Goal: Task Accomplishment & Management: Use online tool/utility

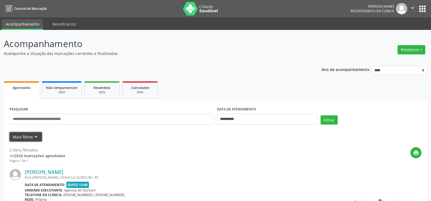
click at [36, 137] on icon "keyboard_arrow_down" at bounding box center [36, 137] width 6 height 6
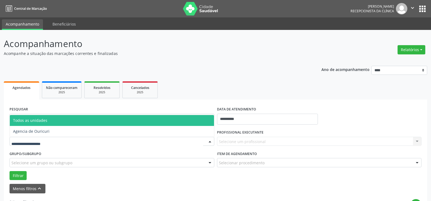
click at [38, 137] on div at bounding box center [112, 141] width 205 height 9
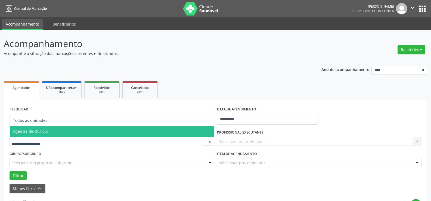
click at [39, 134] on span "Agencia de Ouricuri" at bounding box center [112, 131] width 204 height 11
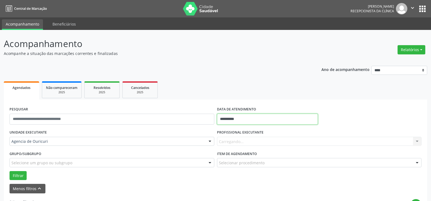
click at [246, 119] on input "**********" at bounding box center [267, 119] width 101 height 11
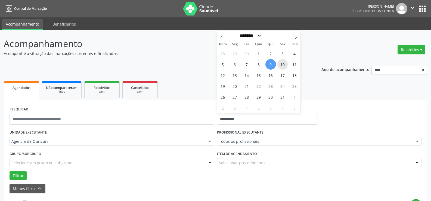
click at [282, 68] on span "10" at bounding box center [282, 64] width 11 height 11
type input "**********"
click at [282, 68] on span "10" at bounding box center [282, 64] width 11 height 11
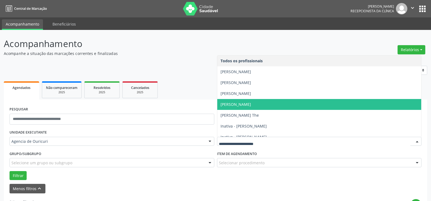
scroll to position [27, 0]
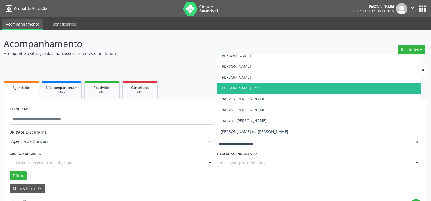
click at [260, 88] on span "[PERSON_NAME] The" at bounding box center [319, 88] width 204 height 11
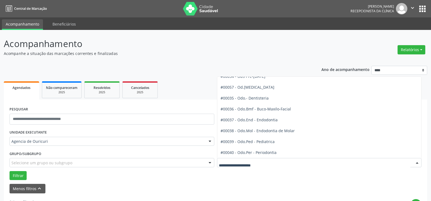
scroll to position [571, 0]
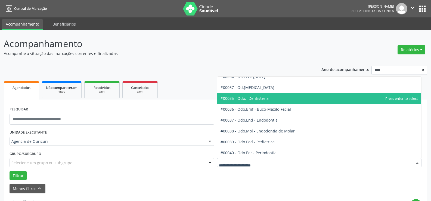
click at [272, 96] on span "#00035 - Odo.- Dentisteria" at bounding box center [319, 98] width 204 height 11
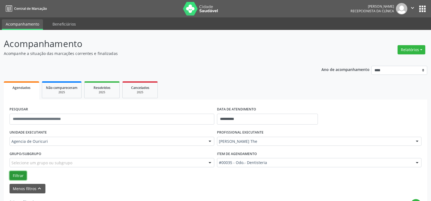
click at [23, 177] on button "Filtrar" at bounding box center [18, 175] width 17 height 9
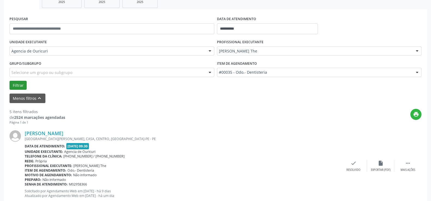
scroll to position [109, 0]
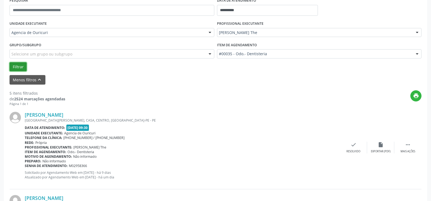
click at [20, 66] on button "Filtrar" at bounding box center [18, 66] width 17 height 9
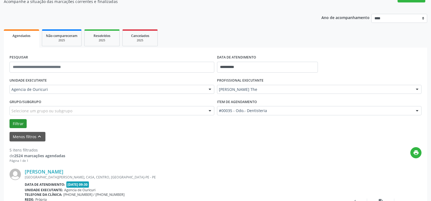
scroll to position [85, 0]
